Goal: Task Accomplishment & Management: Use online tool/utility

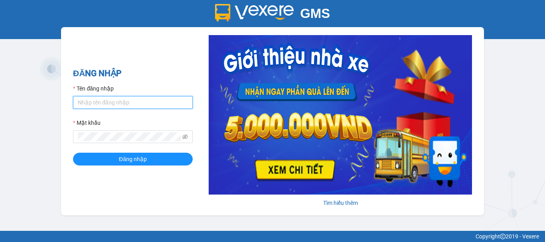
click at [158, 105] on input "Tên đăng nhập" at bounding box center [133, 102] width 120 height 13
type input "van0584642557.vinhquang"
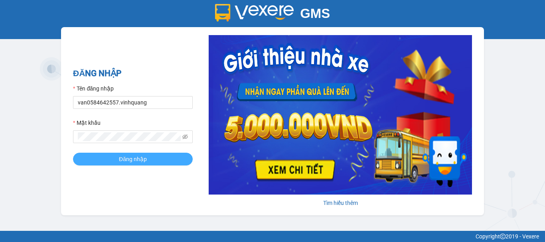
click at [167, 161] on button "Đăng nhập" at bounding box center [133, 159] width 120 height 13
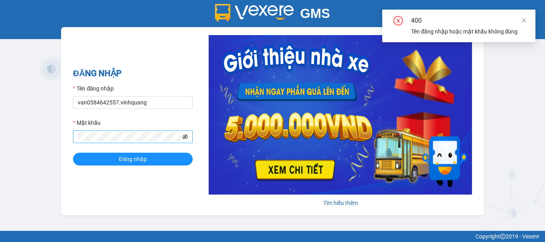
click at [187, 136] on icon "eye-invisible" at bounding box center [185, 136] width 6 height 5
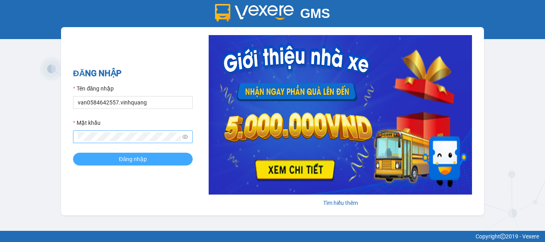
click at [157, 158] on button "Đăng nhập" at bounding box center [133, 159] width 120 height 13
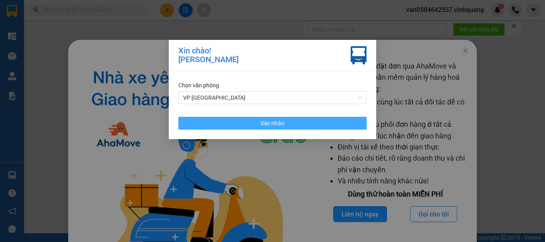
click at [280, 122] on span "Xác nhận" at bounding box center [272, 123] width 24 height 9
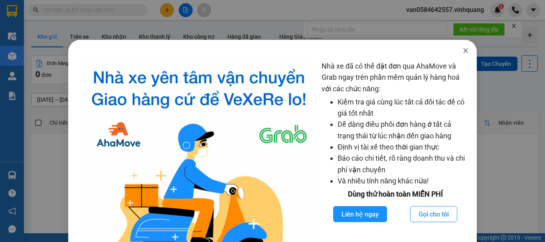
click at [462, 49] on icon "close" at bounding box center [465, 50] width 6 height 6
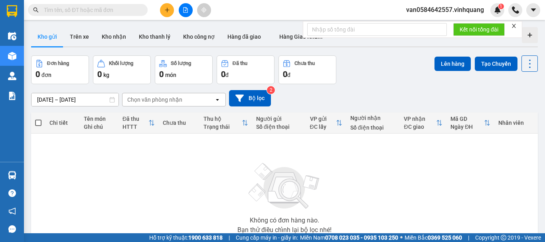
scroll to position [40, 0]
